Goal: Find specific page/section: Find specific page/section

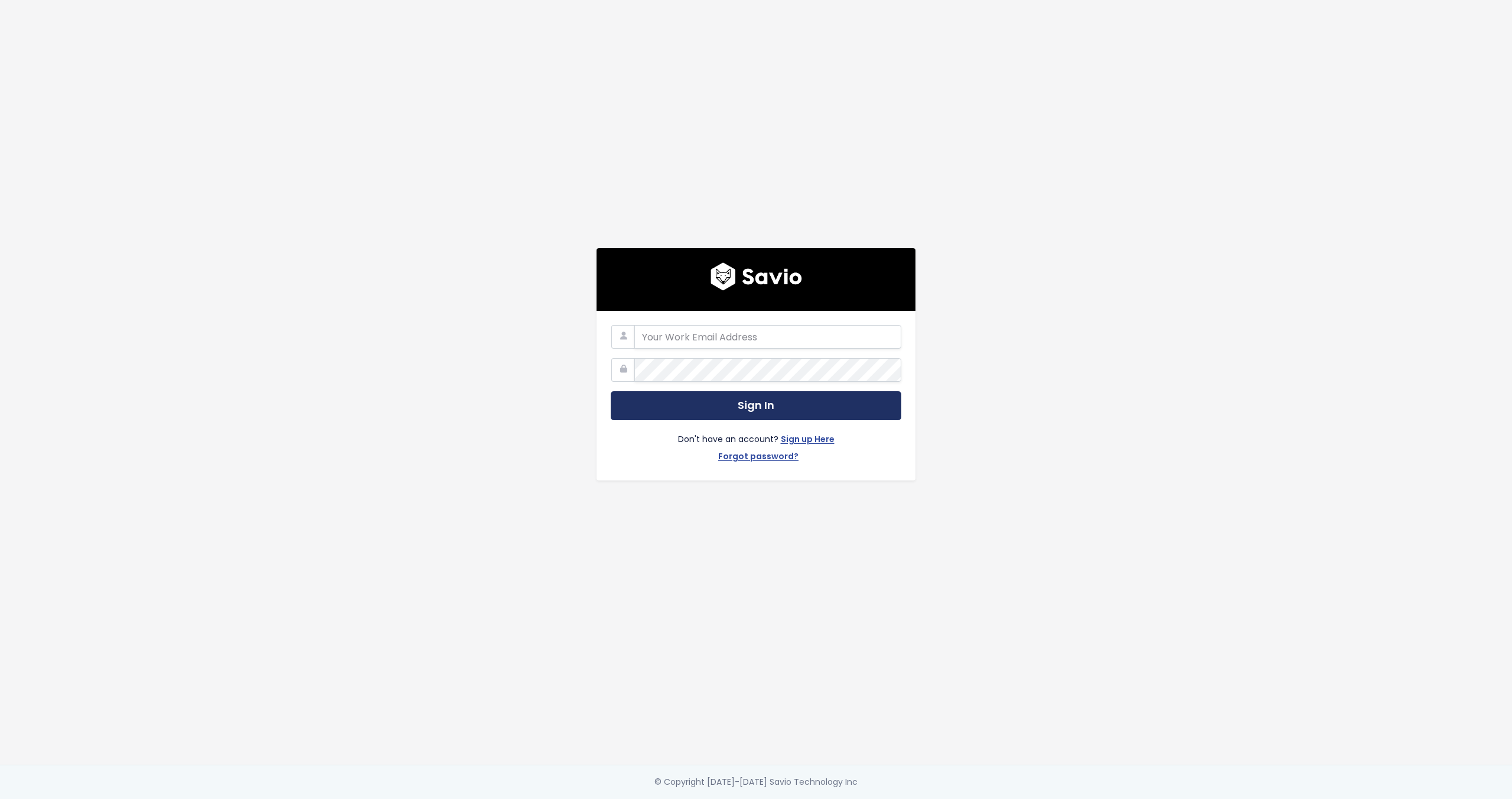
type input "aki@daymi.co"
click at [743, 391] on button "Sign In" at bounding box center [756, 405] width 290 height 29
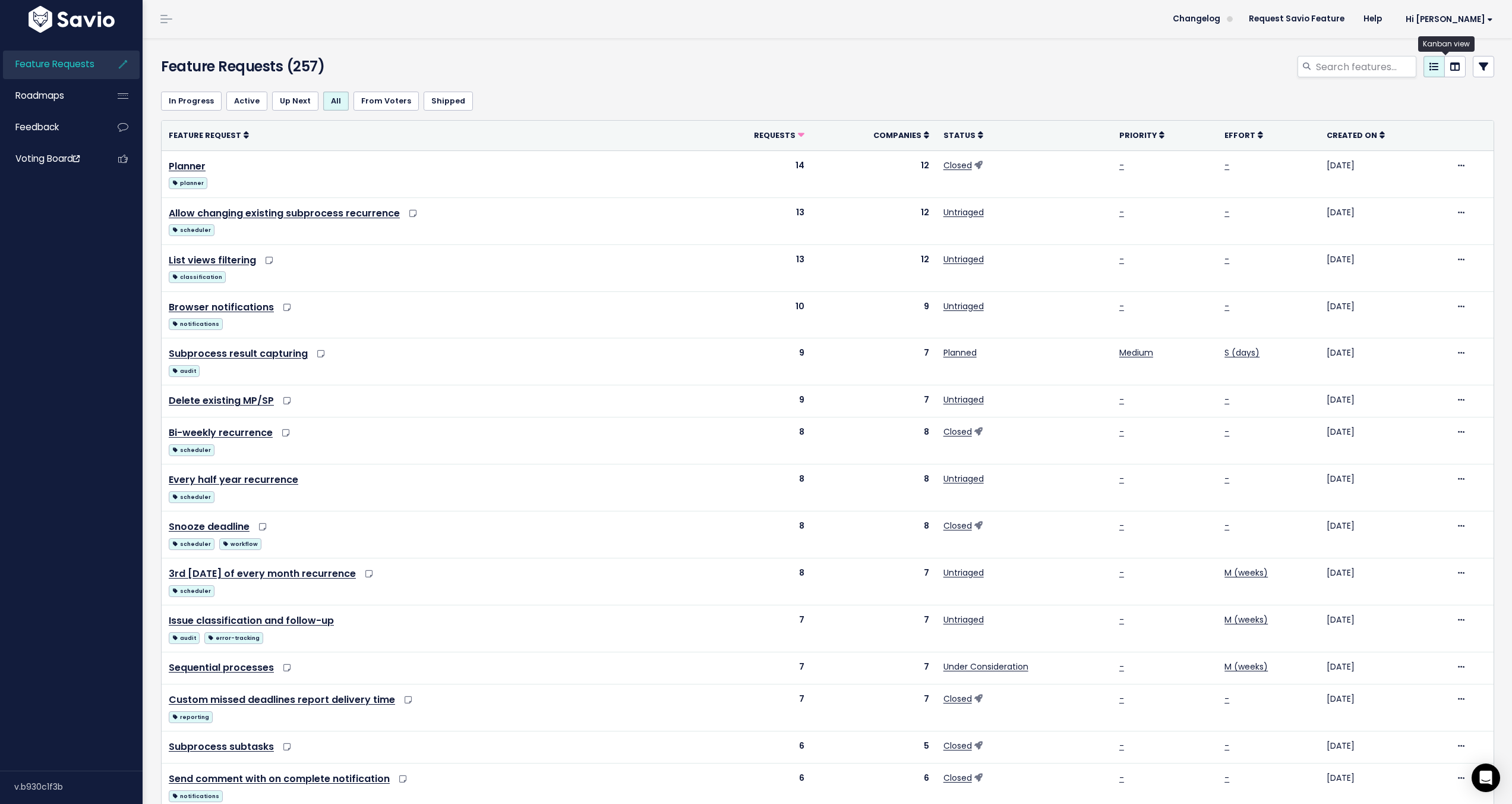
click at [1451, 67] on icon at bounding box center [1455, 67] width 9 height 9
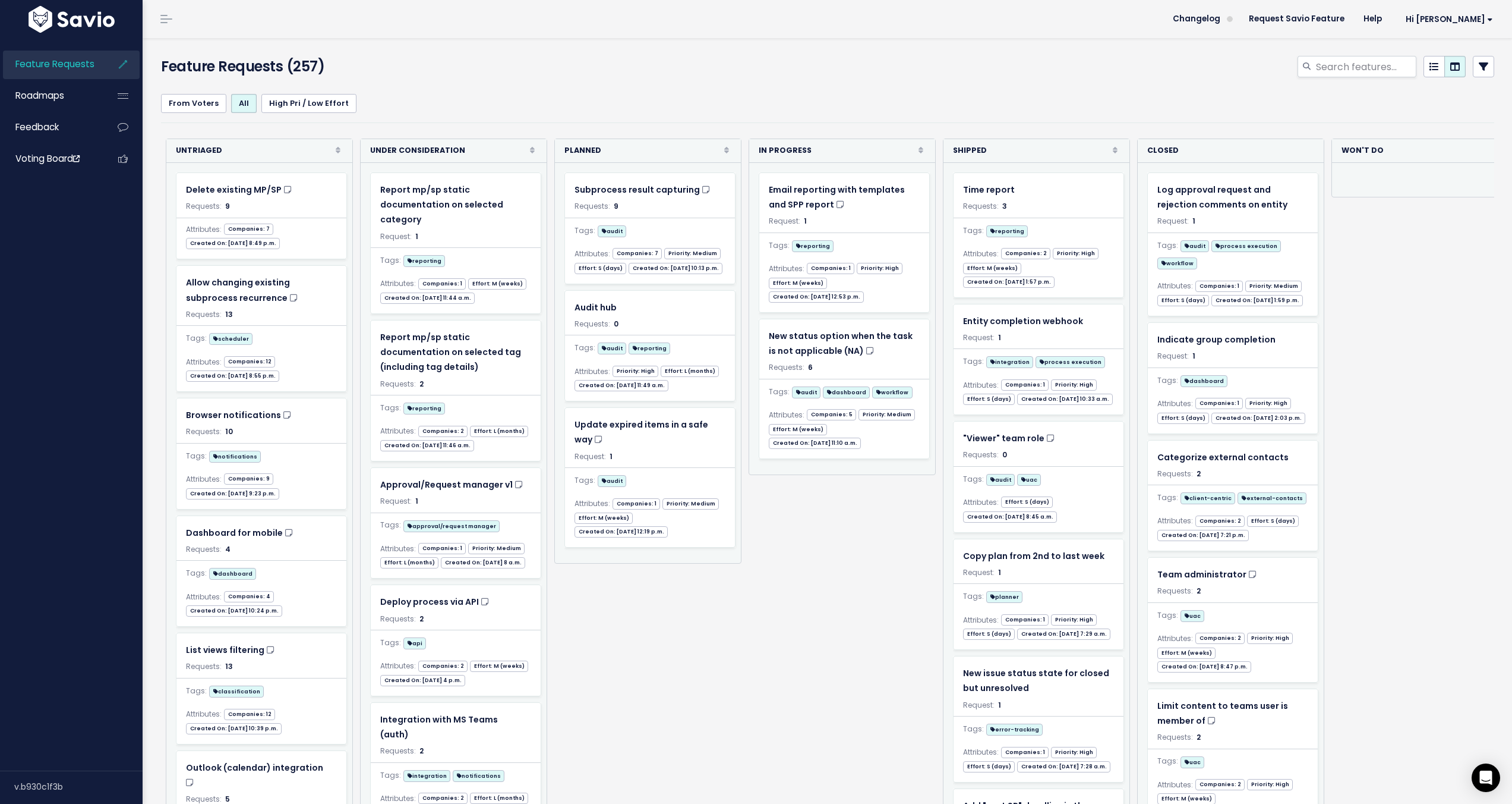
click at [782, 530] on div "Re-sorting cards... Untriaged Rank Requests (Low => High) Requests (High => Low…" at bounding box center [840, 492] width 1358 height 708
click at [724, 625] on div "Re-sorting cards... Untriaged Rank Requests (Low => High) Requests (High => Low…" at bounding box center [840, 492] width 1358 height 708
click at [615, 615] on div "Re-sorting cards... Untriaged Rank Requests (Low => High) Requests (High => Low…" at bounding box center [840, 492] width 1358 height 708
